Goal: Information Seeking & Learning: Compare options

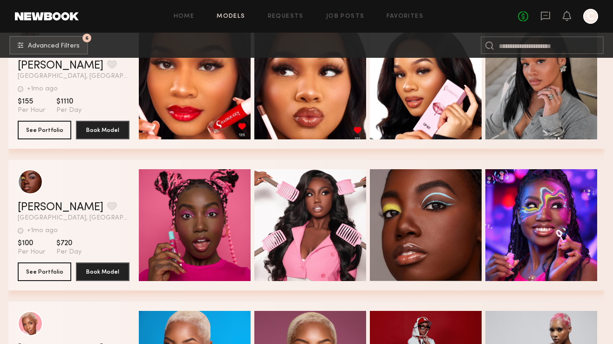
scroll to position [18050, 0]
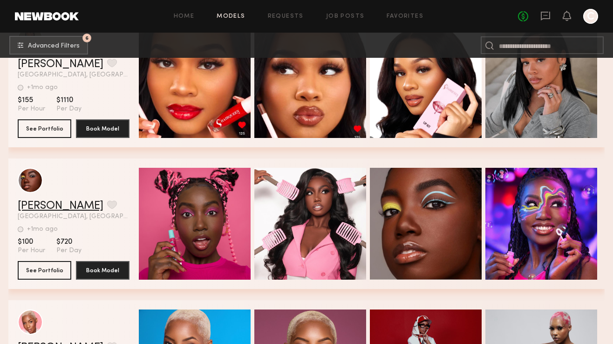
click at [56, 205] on link "[PERSON_NAME]" at bounding box center [61, 205] width 86 height 11
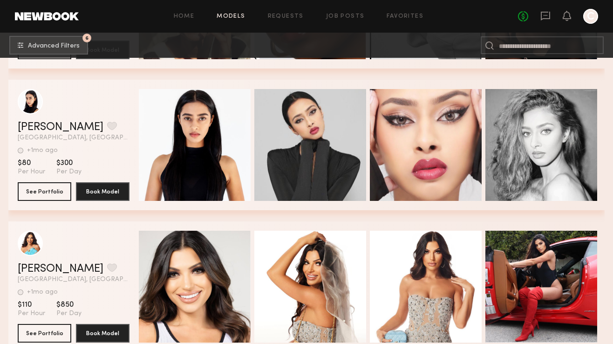
scroll to position [18551, 0]
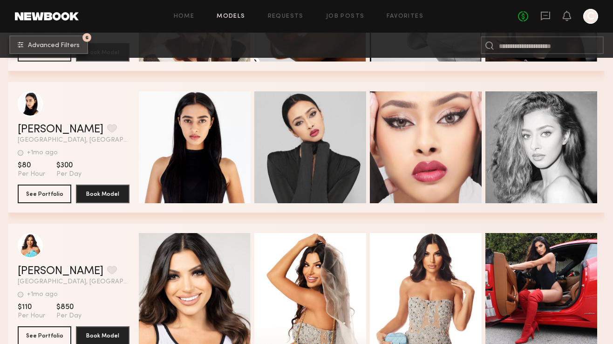
click at [75, 46] on span "Advanced Filters" at bounding box center [54, 45] width 52 height 7
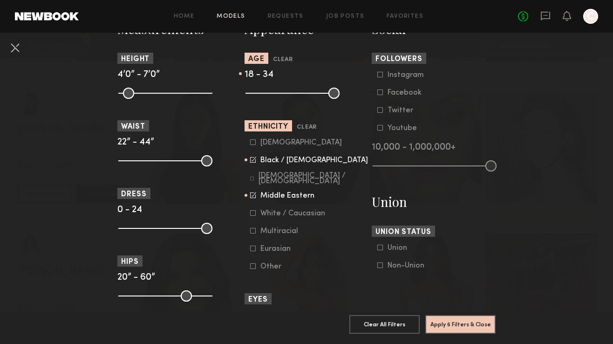
scroll to position [436, 0]
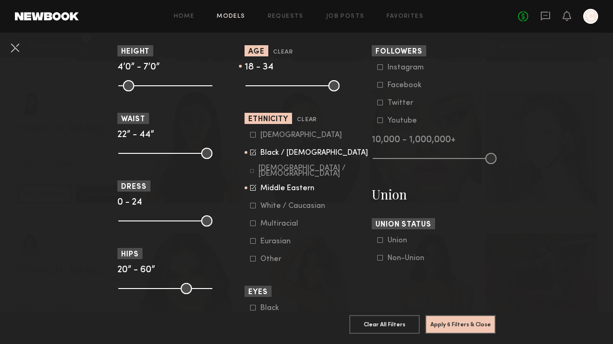
click at [294, 225] on div "Multiracial" at bounding box center [279, 224] width 38 height 6
click at [288, 171] on div "[DEMOGRAPHIC_DATA] / [DEMOGRAPHIC_DATA]" at bounding box center [314, 170] width 110 height 11
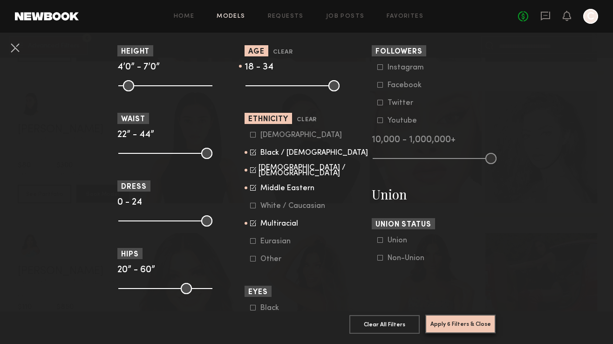
click at [477, 327] on button "Apply 6 Filters & Close" at bounding box center [460, 324] width 70 height 19
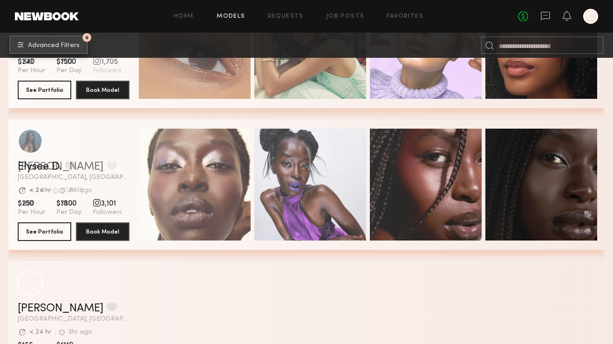
scroll to position [5929, 0]
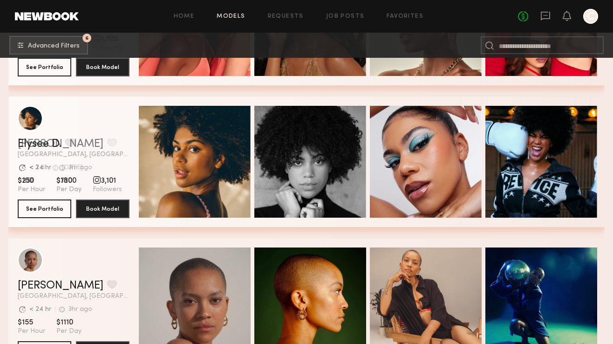
click at [115, 107] on div "grid" at bounding box center [74, 118] width 112 height 25
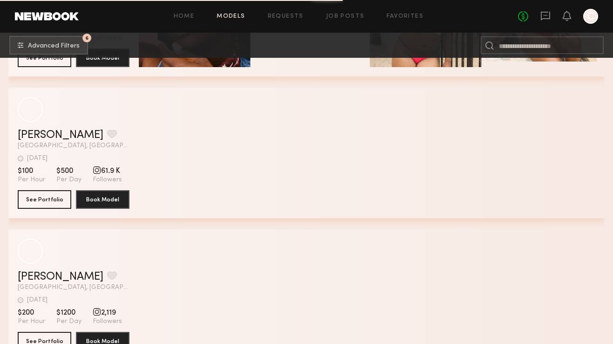
scroll to position [9769, 0]
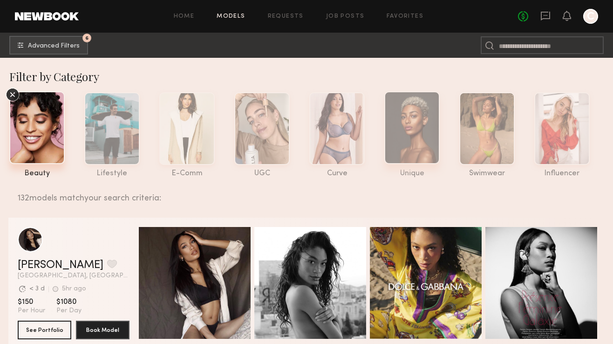
click at [402, 130] on div at bounding box center [411, 127] width 55 height 73
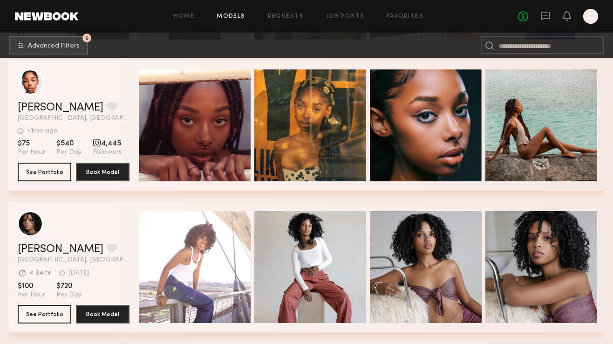
scroll to position [4691, 0]
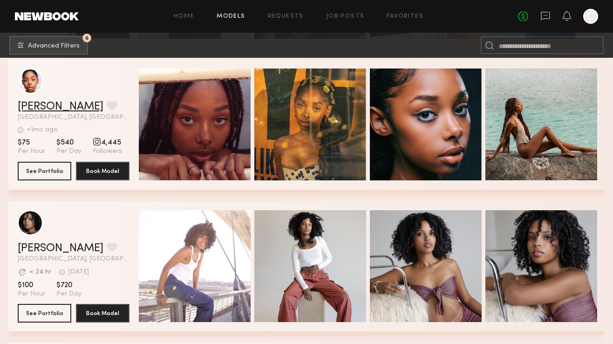
click at [40, 112] on link "[PERSON_NAME]" at bounding box center [61, 106] width 86 height 11
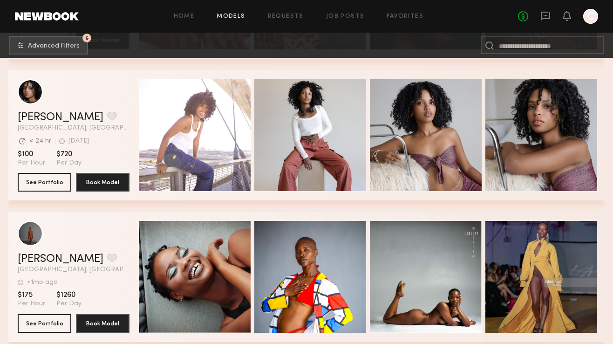
scroll to position [4821, 0]
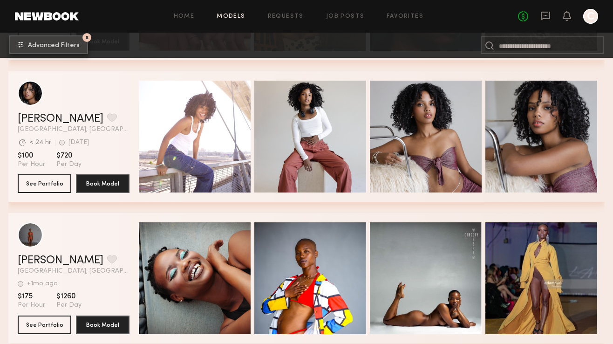
click at [49, 49] on button "6 Advanced Filters" at bounding box center [48, 44] width 79 height 19
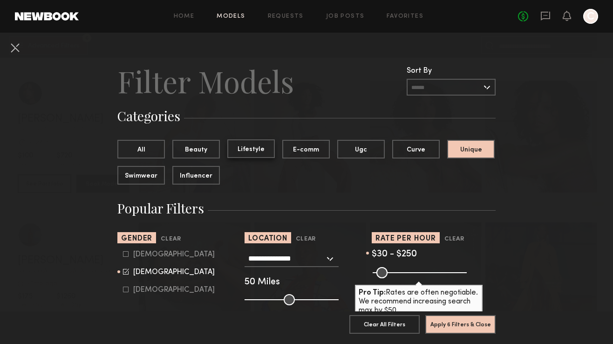
click at [252, 150] on button "Lifestyle" at bounding box center [251, 148] width 48 height 19
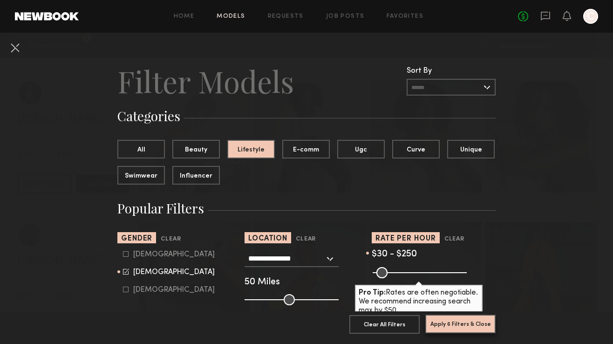
click at [459, 322] on button "Apply 6 Filters & Close" at bounding box center [460, 324] width 70 height 19
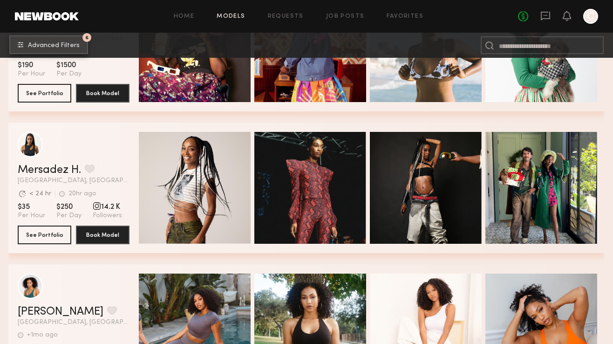
scroll to position [15108, 0]
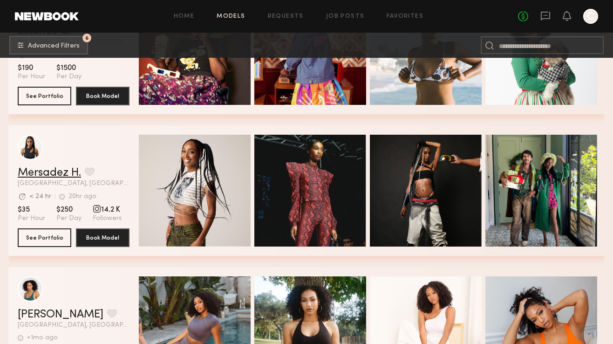
click at [61, 174] on link "Mersadez H." at bounding box center [49, 172] width 63 height 11
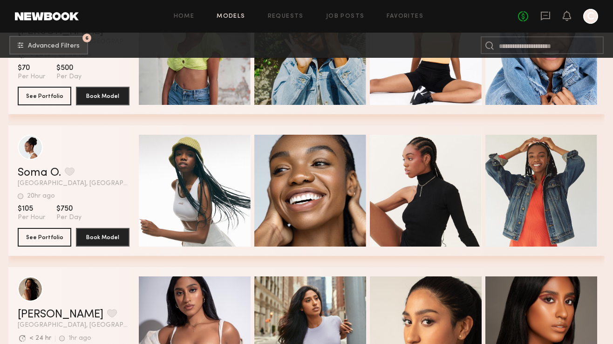
scroll to position [16244, 0]
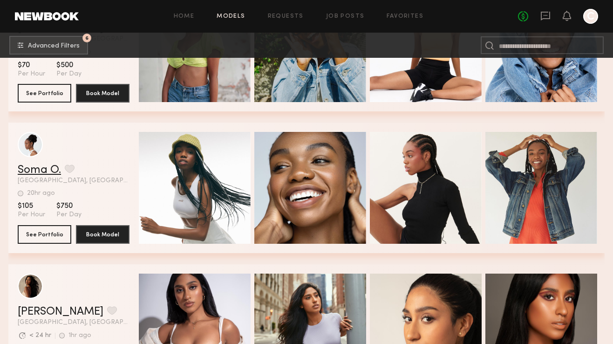
click at [39, 174] on link "Soma O." at bounding box center [39, 169] width 43 height 11
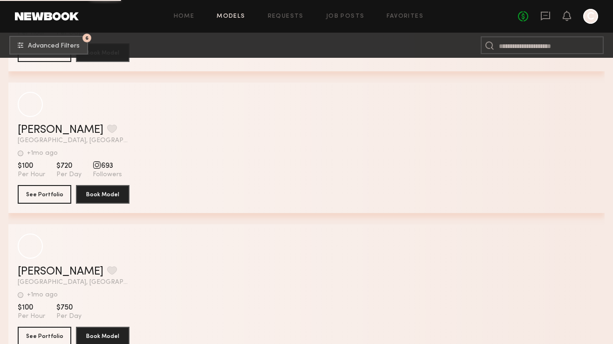
scroll to position [18132, 0]
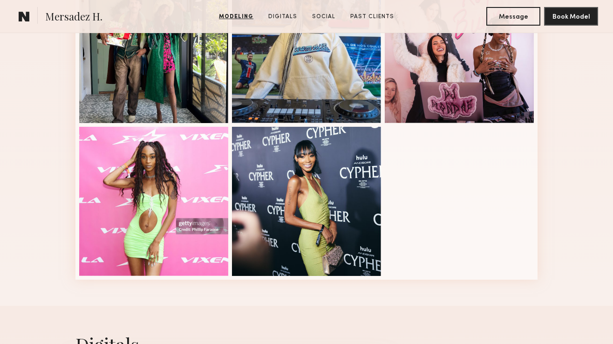
scroll to position [461, 0]
